Goal: Task Accomplishment & Management: Complete application form

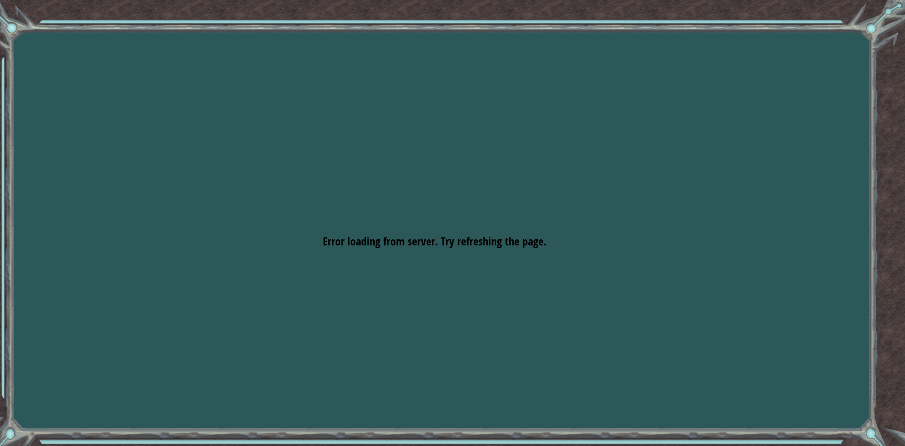
click at [14, 25] on div "Goals Error loading from server. Try refreshing the page. You'll need to join a…" at bounding box center [452, 223] width 905 height 446
click at [723, 331] on div "Goals Error loading from server. Try refreshing the page. You'll need to join a…" at bounding box center [452, 223] width 905 height 446
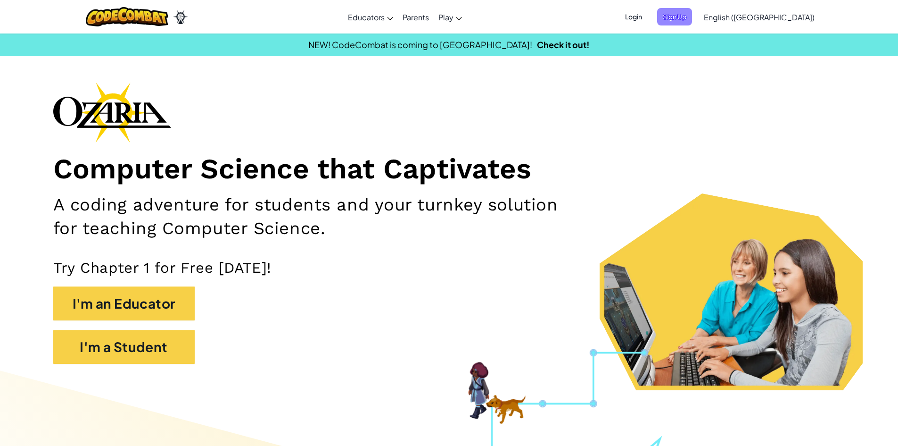
click at [692, 19] on span "Sign Up" at bounding box center [674, 16] width 35 height 17
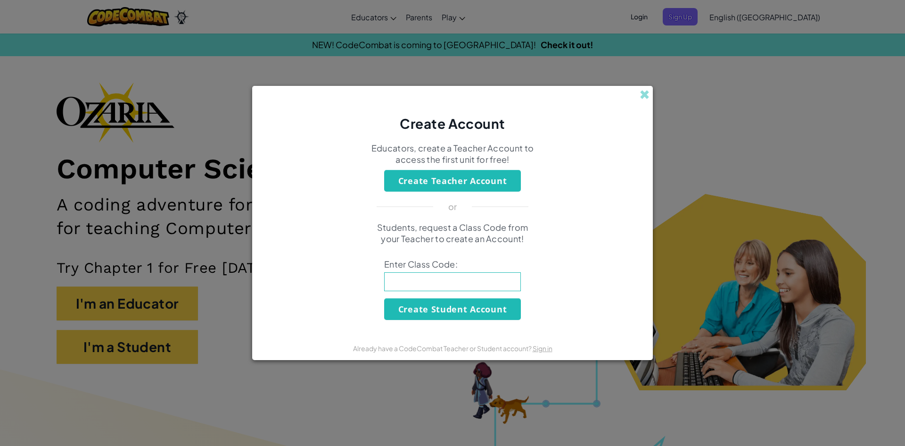
click at [432, 277] on input at bounding box center [452, 281] width 137 height 19
type input "MeanTownPlate"
click at [431, 312] on button "Create Student Account" at bounding box center [452, 309] width 137 height 22
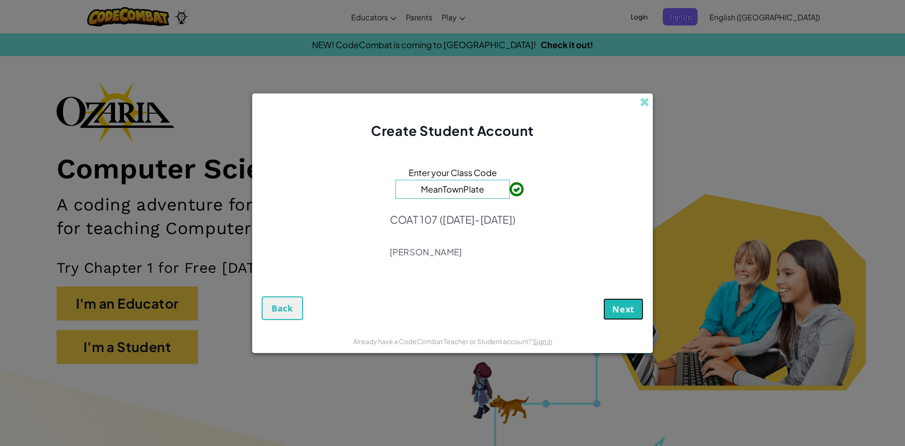
click at [623, 299] on button "Next" at bounding box center [624, 309] width 40 height 22
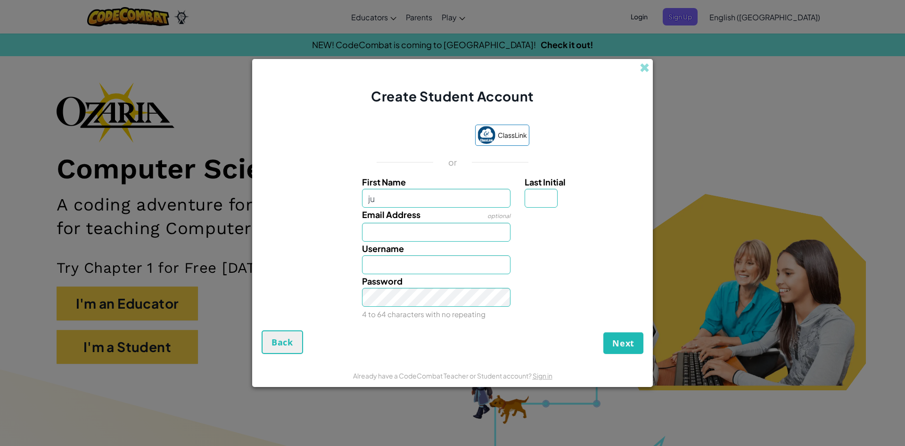
type input "[PERSON_NAME]"
click at [419, 232] on input "Email Address" at bounding box center [436, 232] width 149 height 19
type input "[EMAIL_ADDRESS][DOMAIN_NAME]"
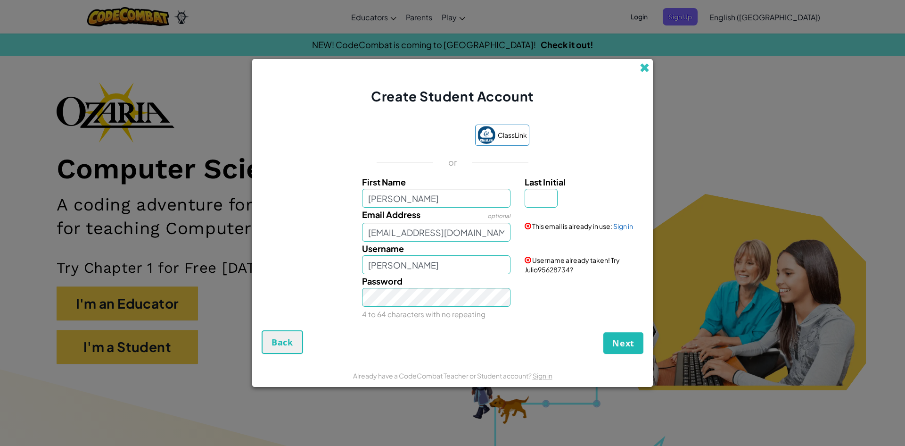
click at [646, 65] on span at bounding box center [645, 68] width 10 height 10
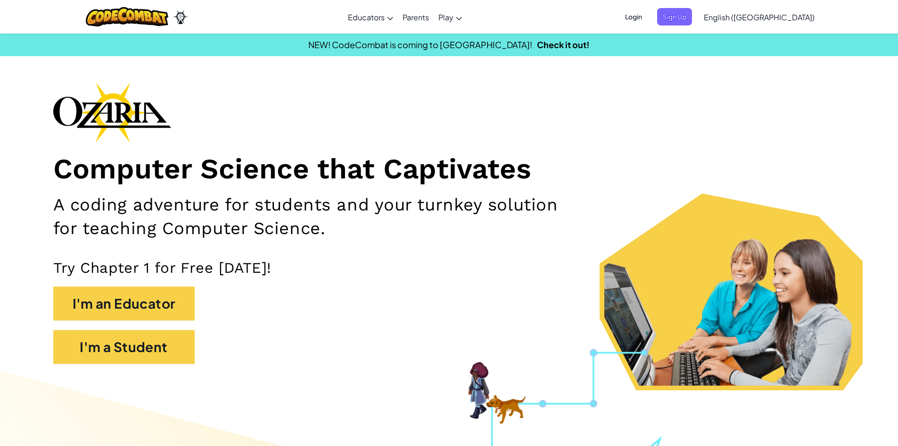
click at [648, 20] on span "Login" at bounding box center [634, 16] width 28 height 17
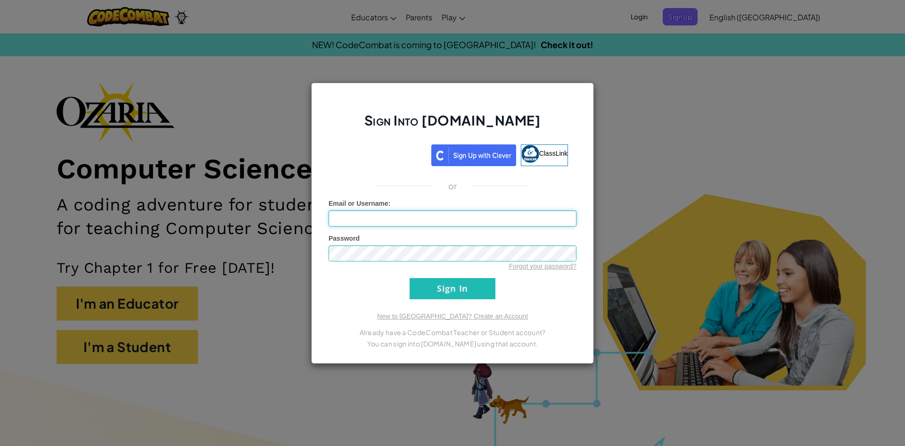
paste input "[EMAIL_ADDRESS][DOMAIN_NAME]"
type input "[EMAIL_ADDRESS][DOMAIN_NAME]"
click at [450, 213] on input "[EMAIL_ADDRESS][DOMAIN_NAME]" at bounding box center [453, 218] width 248 height 16
drag, startPoint x: 427, startPoint y: 219, endPoint x: 320, endPoint y: 223, distance: 107.1
click at [320, 223] on div "Sign Into [DOMAIN_NAME] ClassLink or Unknown Error Email or Username : [EMAIL_A…" at bounding box center [452, 223] width 283 height 281
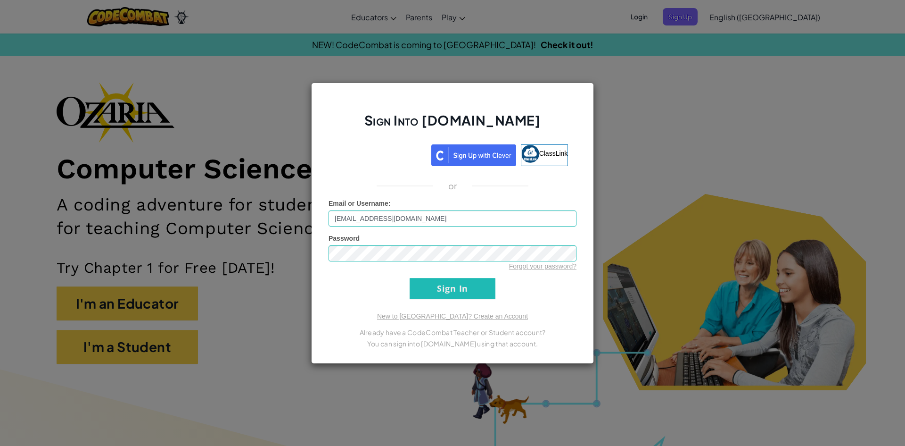
click at [731, 205] on div "Sign Into [DOMAIN_NAME] ClassLink or Unknown Error Email or Username : [EMAIL_A…" at bounding box center [452, 223] width 905 height 446
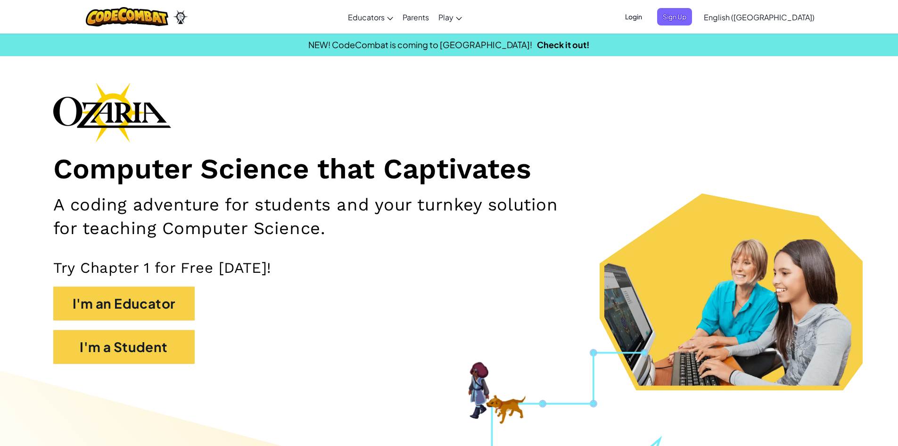
click at [648, 16] on span "Login" at bounding box center [634, 16] width 28 height 17
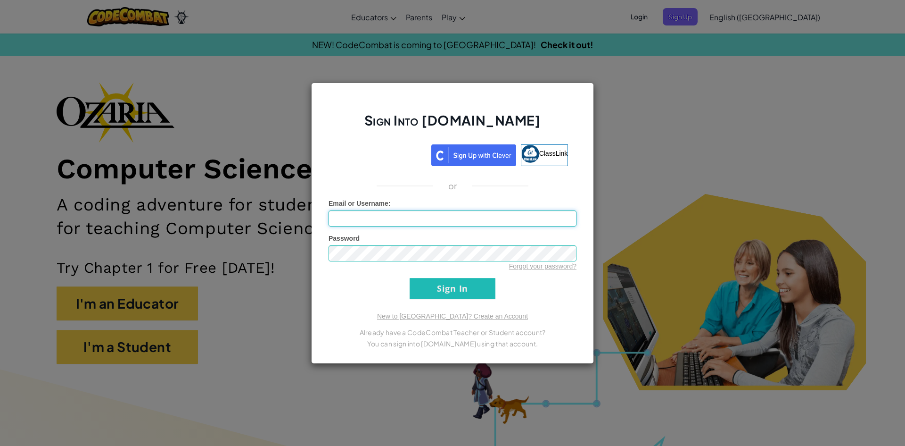
click at [448, 219] on input "Email or Username :" at bounding box center [453, 218] width 248 height 16
click at [477, 284] on input "Sign In" at bounding box center [453, 288] width 86 height 21
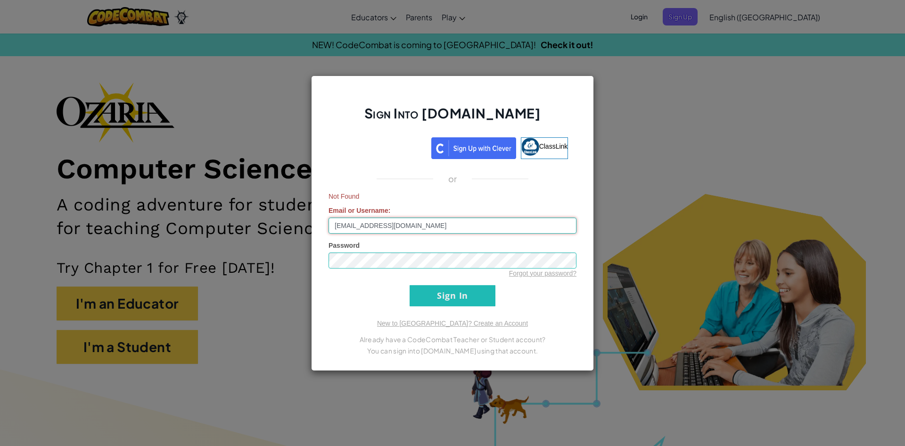
click at [442, 230] on input "[EMAIL_ADDRESS][DOMAIN_NAME]" at bounding box center [453, 225] width 248 height 16
type input "J"
type input "[EMAIL_ADDRESS][DOMAIN_NAME]"
click at [410, 285] on input "Sign In" at bounding box center [453, 295] width 86 height 21
